Goal: Task Accomplishment & Management: Complete application form

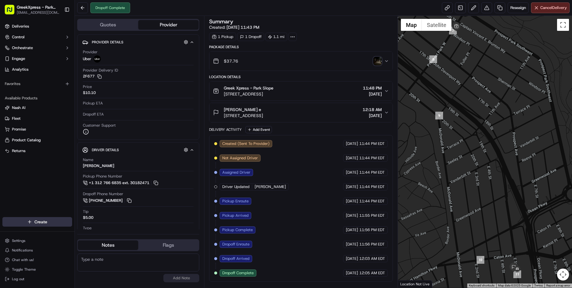
click at [39, 220] on html "GreekXpress - Park Slope [EMAIL_ADDRESS][DOMAIN_NAME] Toggle Sidebar Deliveries…" at bounding box center [286, 144] width 572 height 288
click at [105, 232] on link "Delivery" at bounding box center [108, 232] width 67 height 11
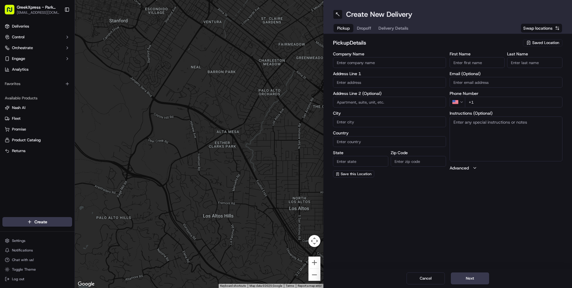
click at [533, 44] on span "Saved Location" at bounding box center [545, 42] width 27 height 5
click at [498, 65] on span "Greek Xpress - Park Slope" at bounding box center [532, 64] width 74 height 5
type input "Greek Xpress - Park Slope"
type input "[STREET_ADDRESS]"
type input "[GEOGRAPHIC_DATA]"
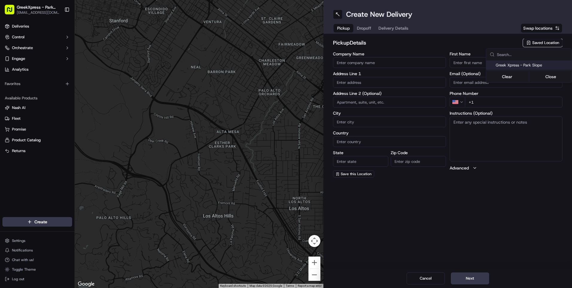
type input "US"
type input "NY"
type input "11215"
type input "Greek"
type input "Xpress"
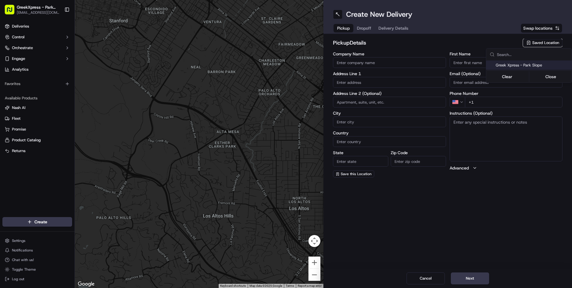
type input "[PHONE_NUMBER]"
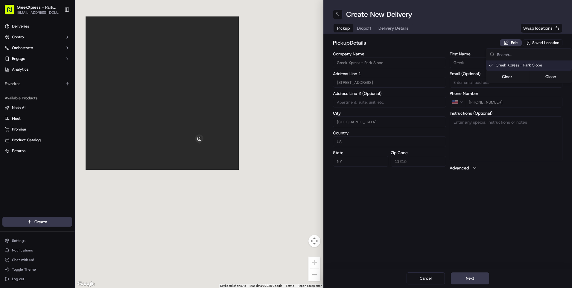
click at [370, 26] on html "GreekXpress - Park Slope [EMAIL_ADDRESS][DOMAIN_NAME] Toggle Sidebar Deliveries…" at bounding box center [286, 144] width 572 height 288
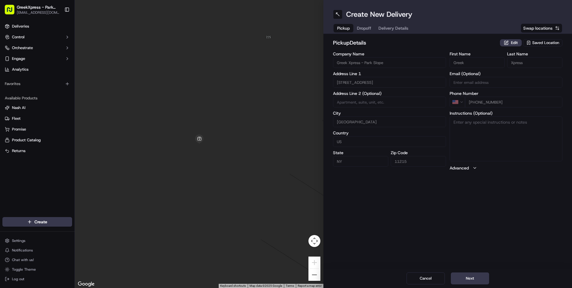
click at [357, 25] on div "Pickup Dropoff Delivery Details" at bounding box center [373, 28] width 80 height 11
click at [361, 61] on input "Company Name" at bounding box center [389, 62] width 113 height 11
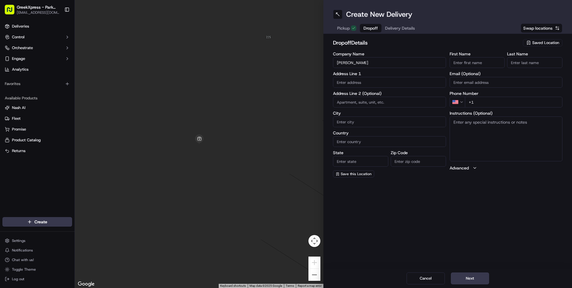
type input "[PERSON_NAME]"
click at [468, 61] on input "First Name" at bounding box center [476, 62] width 55 height 11
type input "[PERSON_NAME]"
click at [526, 60] on input "Last Name" at bounding box center [534, 62] width 55 height 11
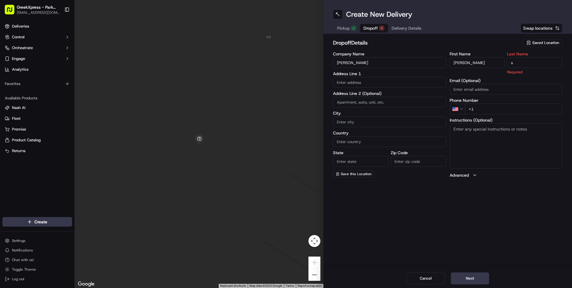
type input "s"
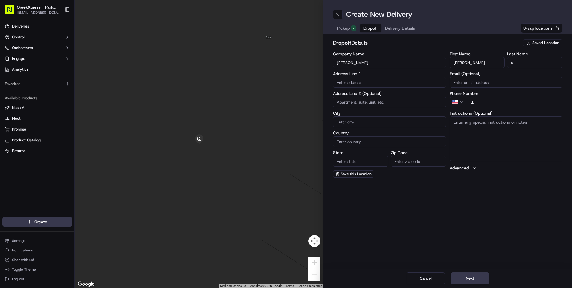
click at [349, 103] on input at bounding box center [389, 102] width 113 height 11
click at [343, 77] on input "text" at bounding box center [389, 82] width 113 height 11
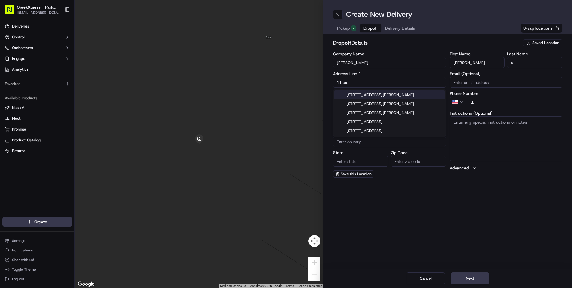
click at [359, 91] on div "[STREET_ADDRESS][PERSON_NAME]" at bounding box center [389, 94] width 110 height 9
type input "[STREET_ADDRESS][PERSON_NAME]"
type input "[GEOGRAPHIC_DATA]"
type input "NY"
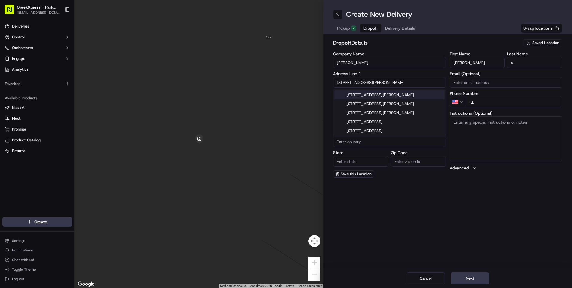
type input "11226"
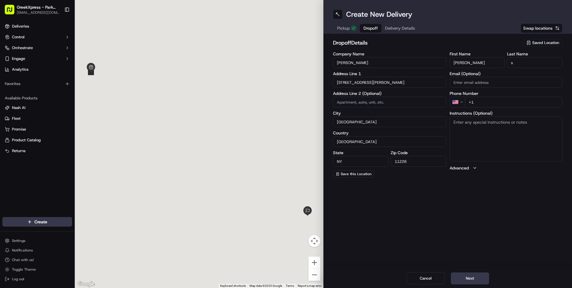
type input "[STREET_ADDRESS][PERSON_NAME]"
click at [496, 102] on input "+1" at bounding box center [514, 102] width 98 height 11
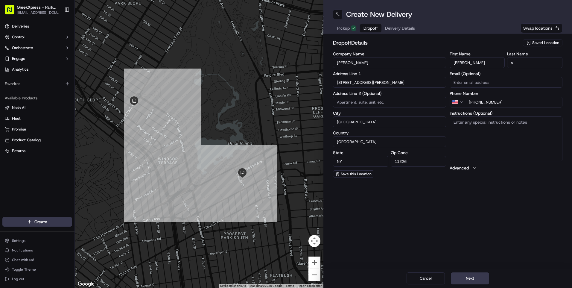
type input "[PHONE_NUMBER]"
click at [461, 136] on textarea "Instructions (Optional)" at bounding box center [505, 138] width 113 height 45
type textarea "1f"
click at [398, 103] on input at bounding box center [389, 102] width 113 height 11
type input "1f"
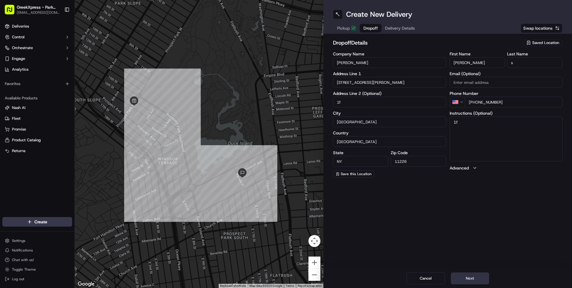
click at [460, 277] on button "Next" at bounding box center [469, 278] width 38 height 12
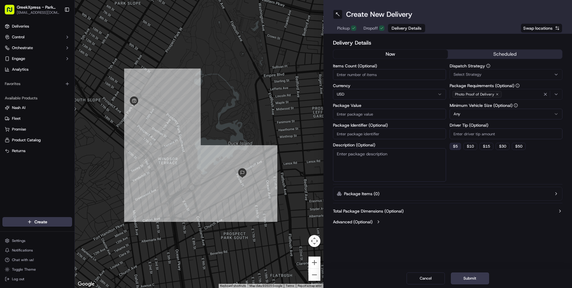
click at [457, 146] on button "$ 5" at bounding box center [454, 146] width 11 height 7
type input "5"
click at [358, 70] on input "Items Count (Optional)" at bounding box center [389, 74] width 113 height 11
type input "2"
click at [356, 116] on input "Package Value" at bounding box center [389, 114] width 113 height 11
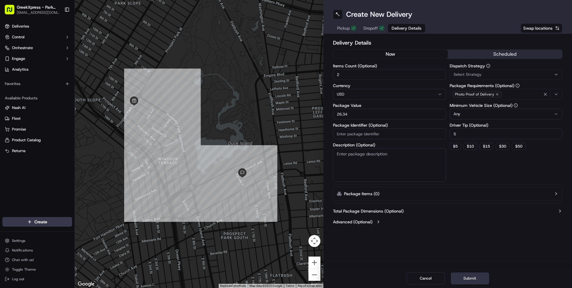
type input "26.34"
click at [471, 277] on button "Submit" at bounding box center [469, 278] width 38 height 12
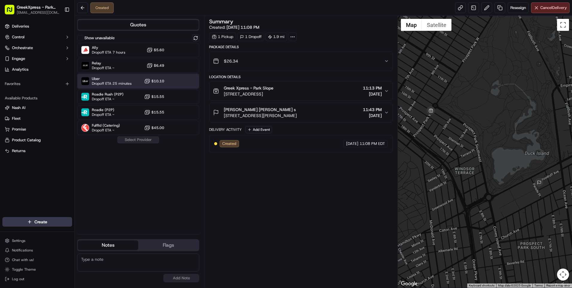
click at [175, 81] on div "Uber Dropoff ETA 25 minutes $10.10" at bounding box center [138, 81] width 122 height 14
click at [147, 137] on button "Assign Provider" at bounding box center [138, 139] width 42 height 7
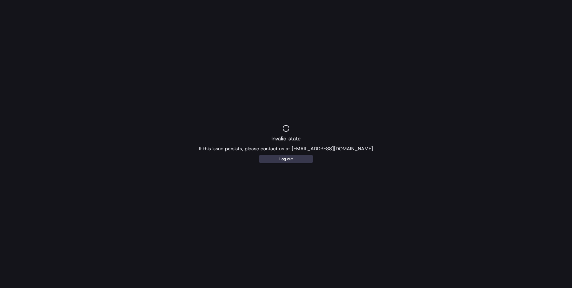
click at [485, 71] on div "Invalid state If this issue persists, please contact us at support@usenash.com …" at bounding box center [286, 144] width 572 height 288
click at [291, 158] on button "Log out" at bounding box center [286, 159] width 54 height 8
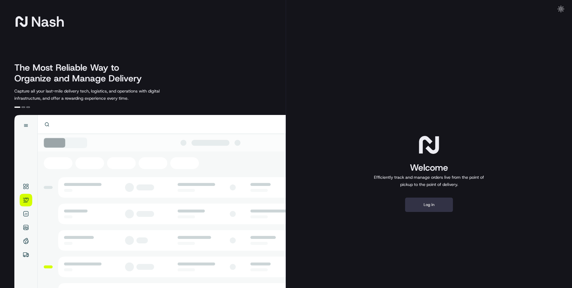
click at [415, 210] on button "Log in" at bounding box center [429, 204] width 48 height 14
